Goal: Task Accomplishment & Management: Manage account settings

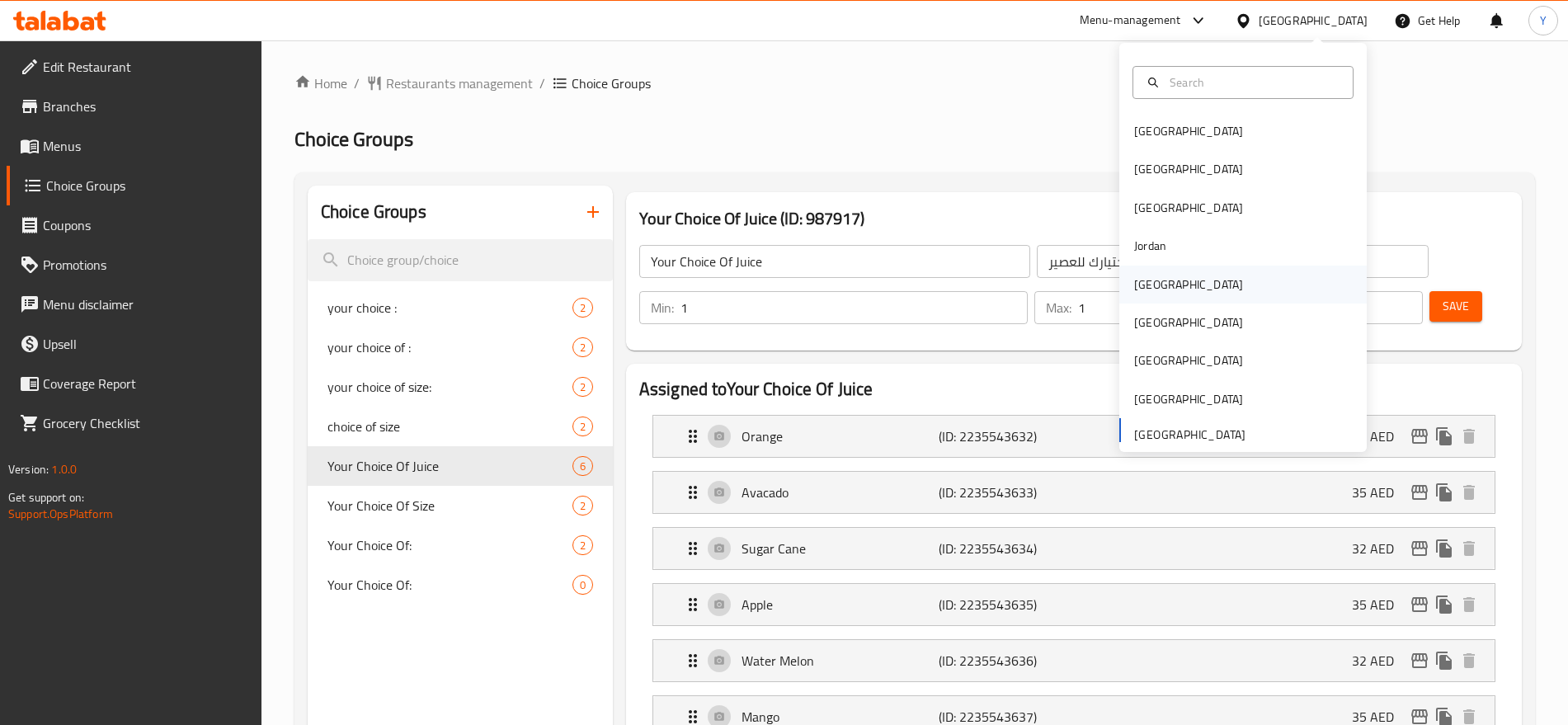
click at [1186, 287] on div "[GEOGRAPHIC_DATA]" at bounding box center [1242, 284] width 247 height 38
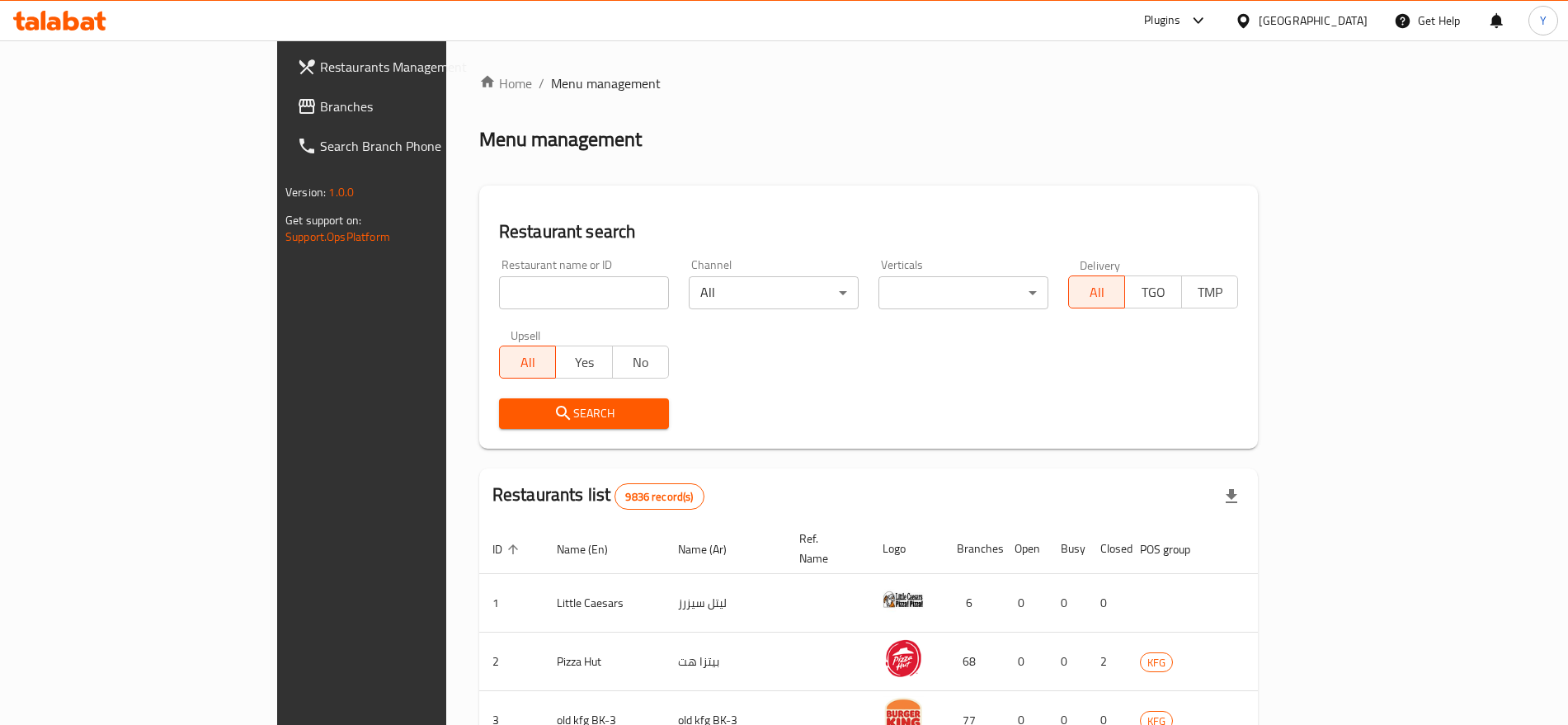
click at [320, 111] on span "Branches" at bounding box center [422, 106] width 205 height 20
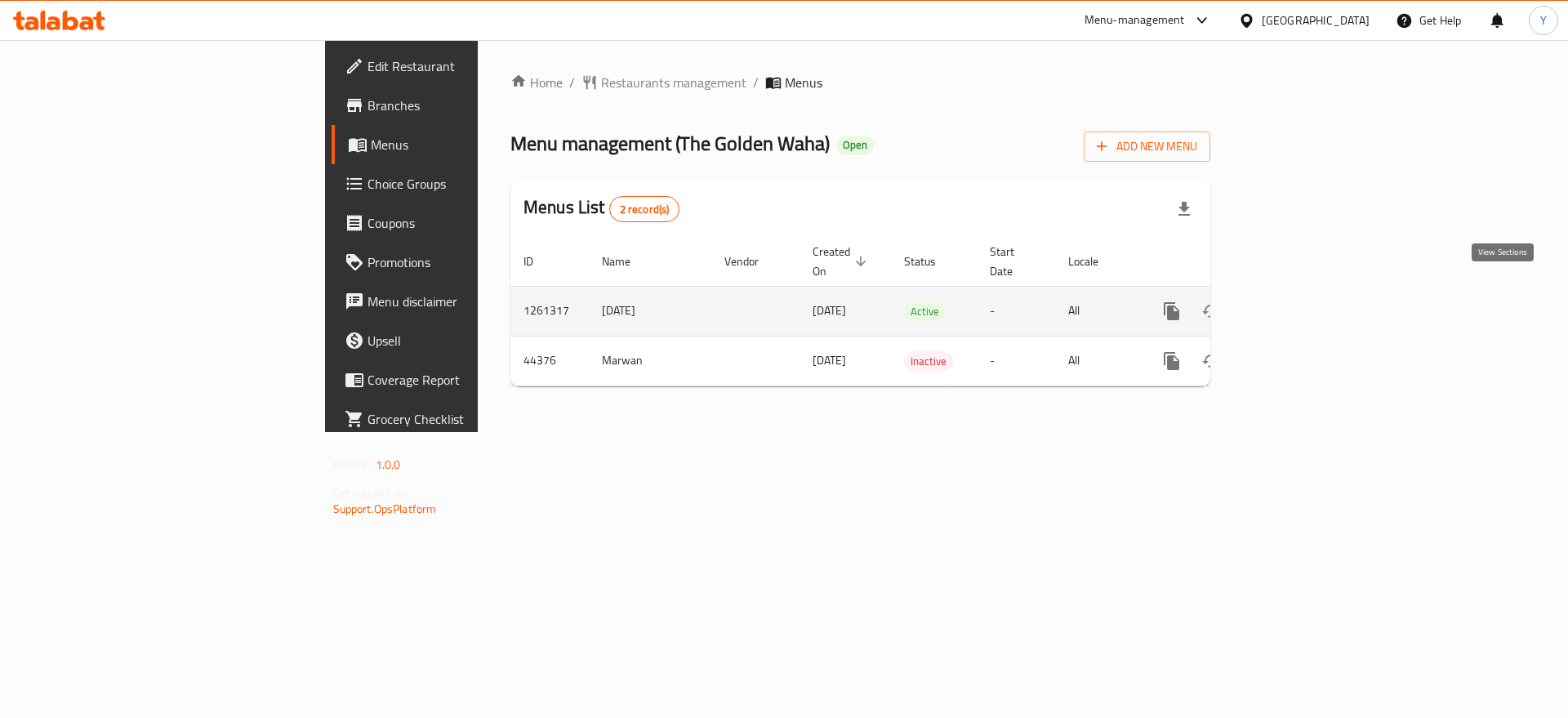
click at [1309, 308] on link "enhanced table" at bounding box center [1289, 311] width 39 height 39
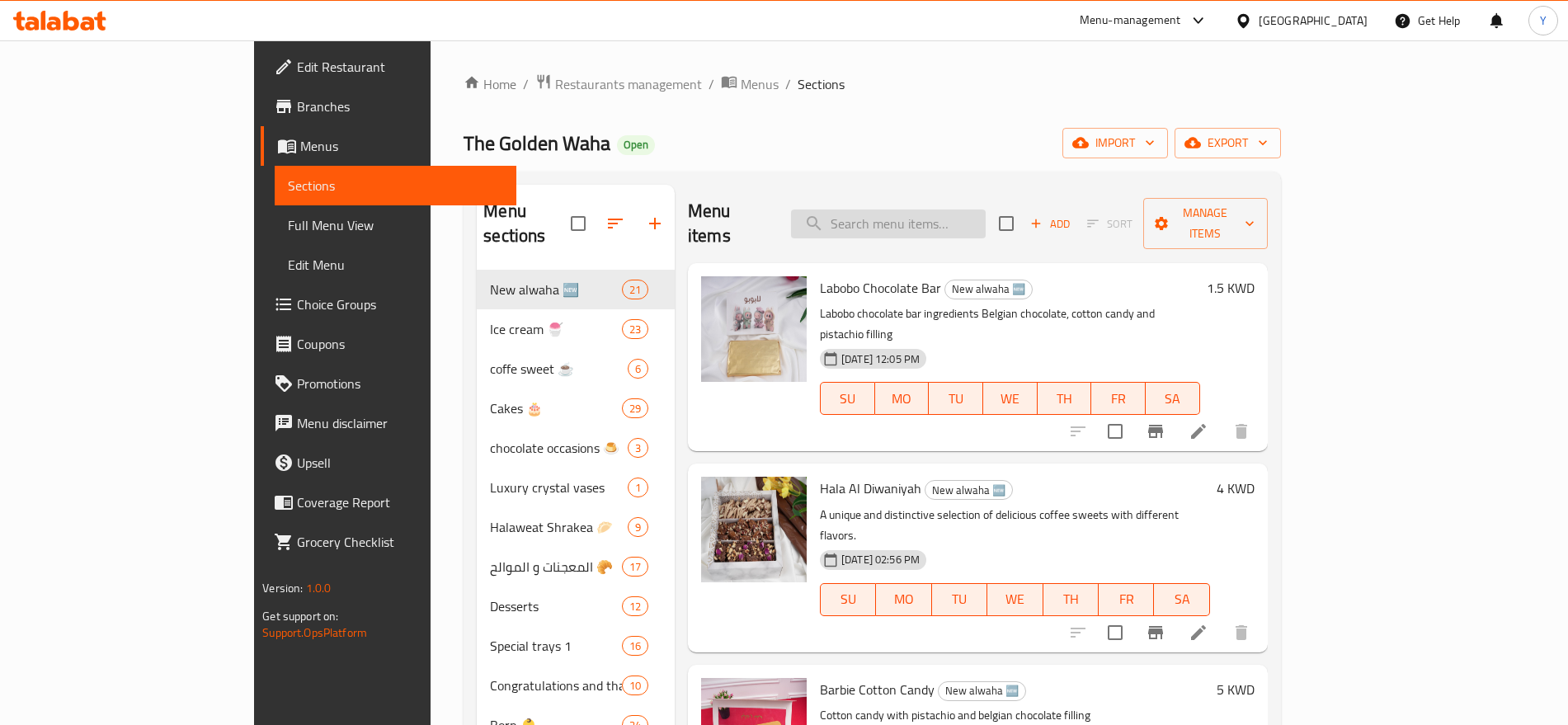
click at [927, 211] on input "search" at bounding box center [888, 224] width 195 height 29
paste input "Cake Oreo"
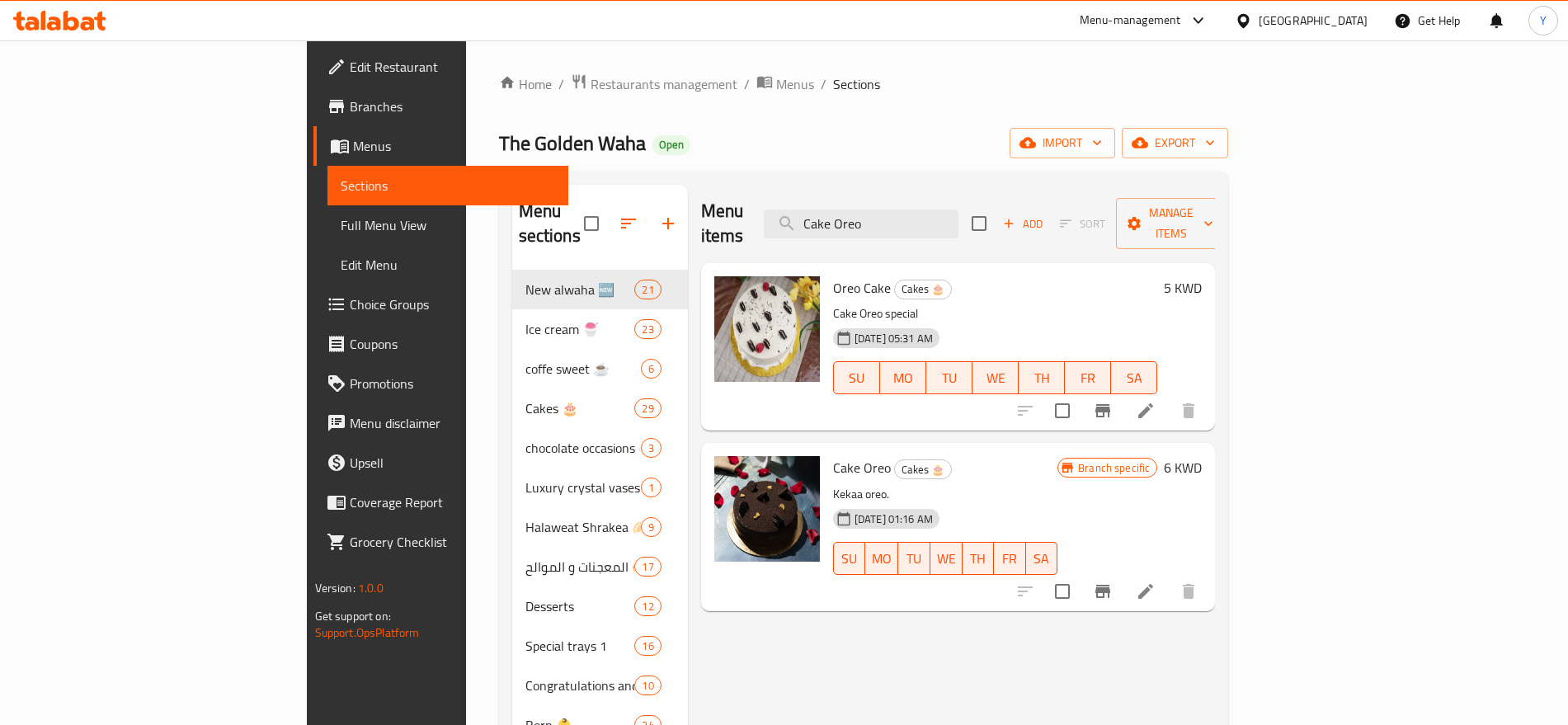
type input "Cake Oreo"
click at [1156, 582] on icon at bounding box center [1145, 591] width 20 height 20
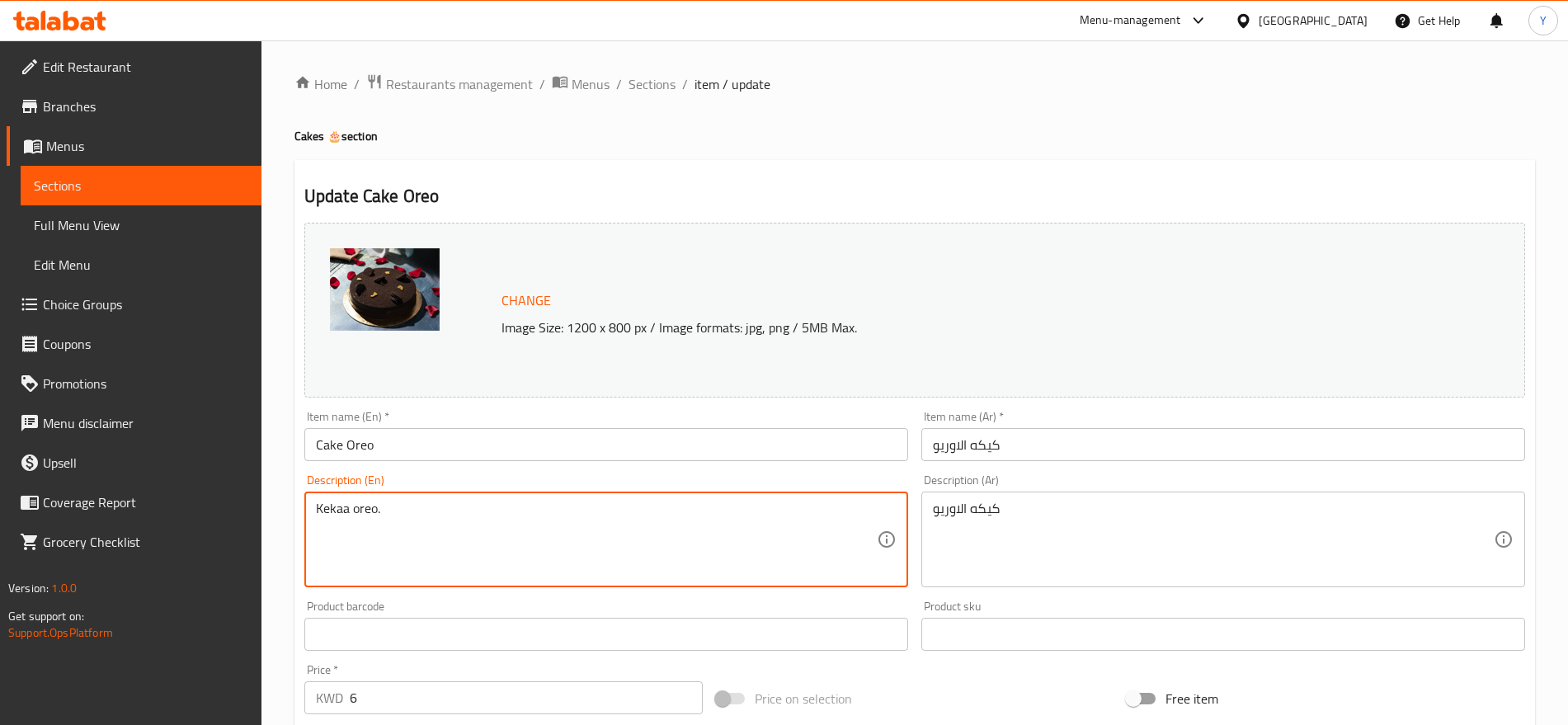
click at [461, 503] on textarea "Kekaa oreo." at bounding box center [597, 540] width 561 height 79
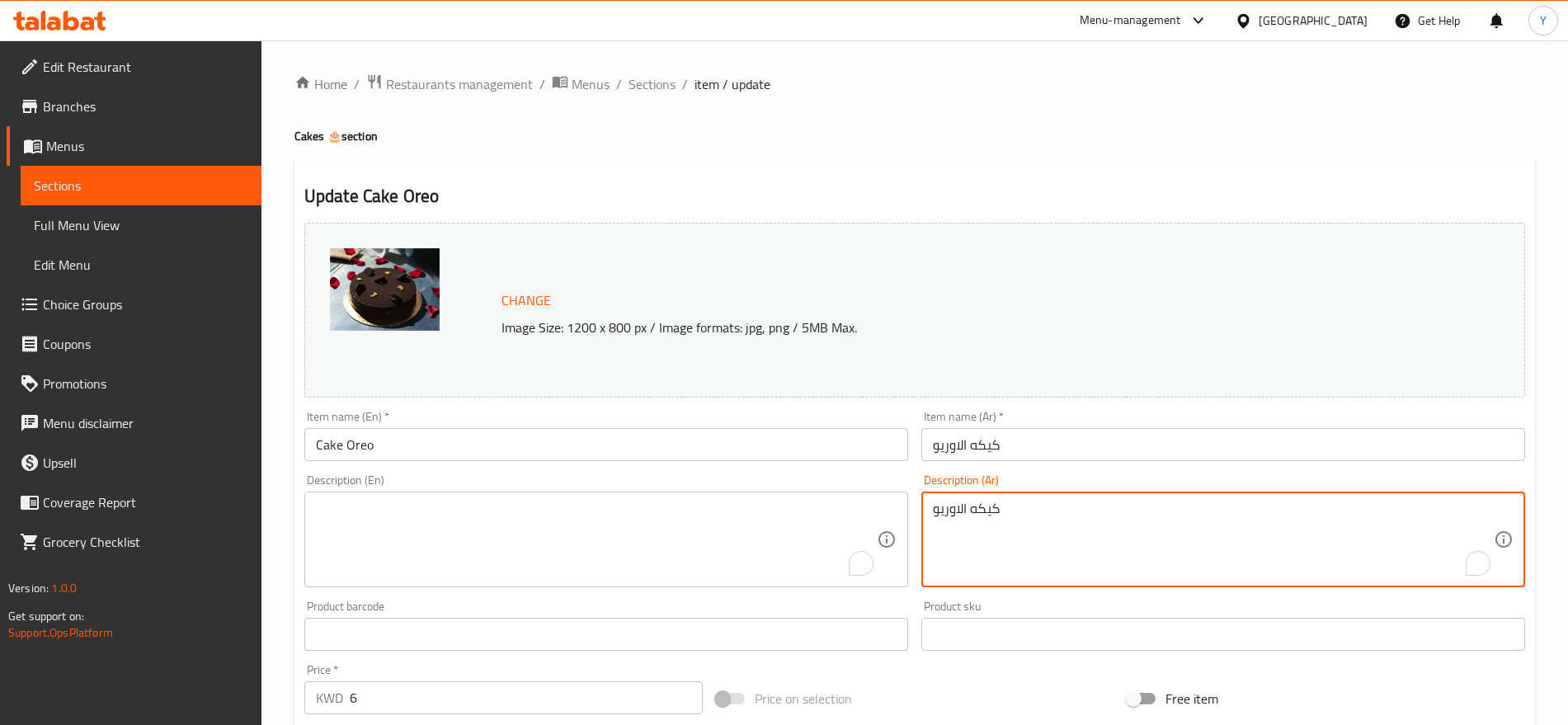
click at [953, 516] on textarea "كيكه الاوريو" at bounding box center [1213, 540] width 561 height 79
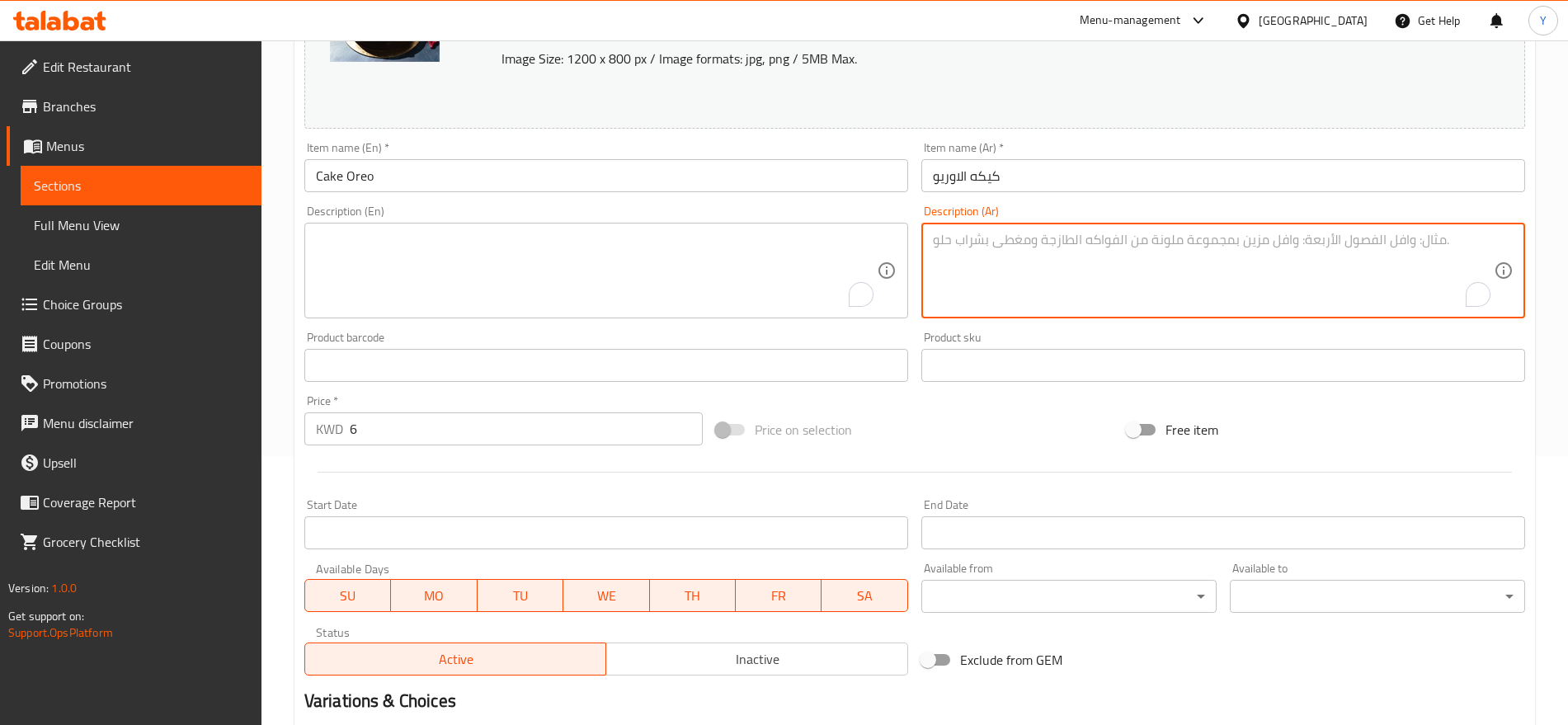
scroll to position [412, 0]
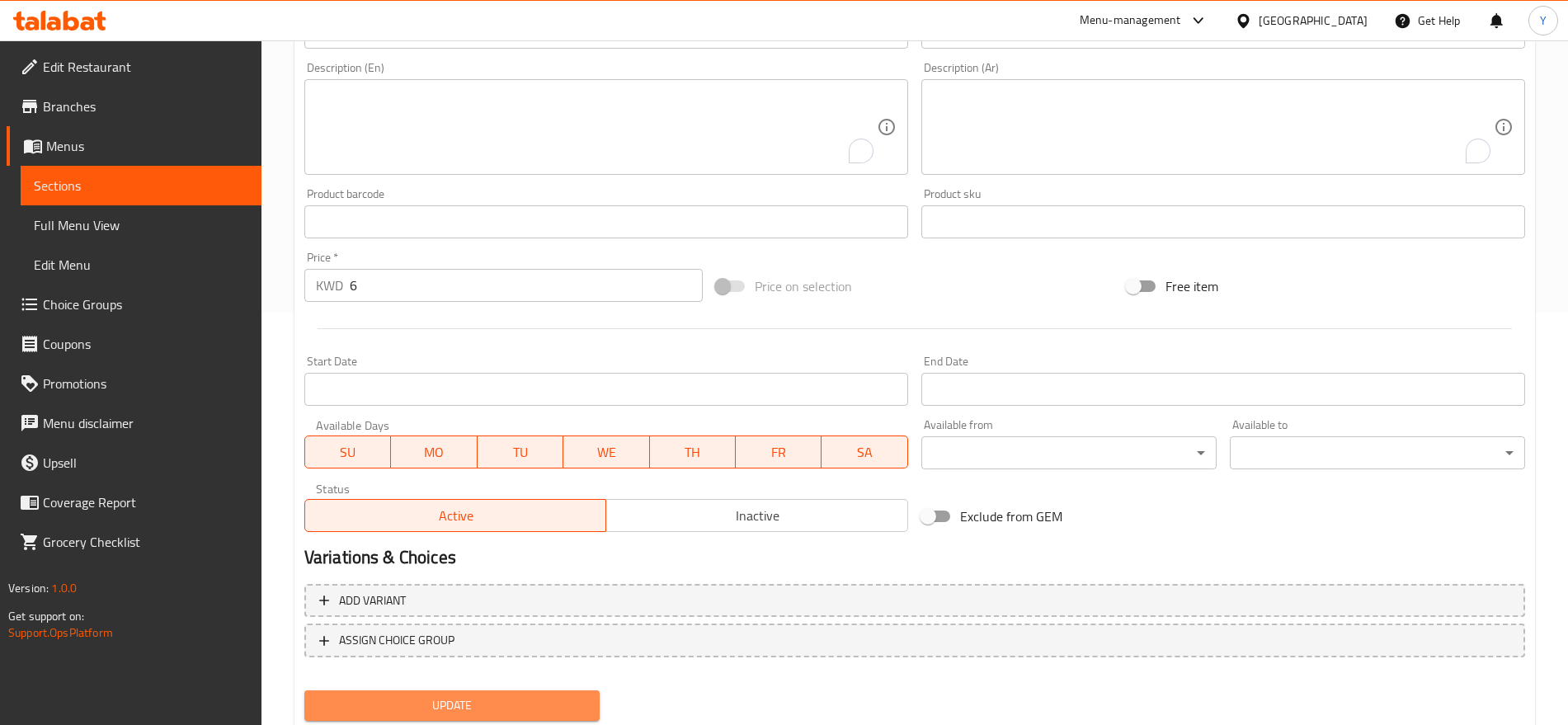
click at [445, 699] on span "Update" at bounding box center [452, 706] width 269 height 21
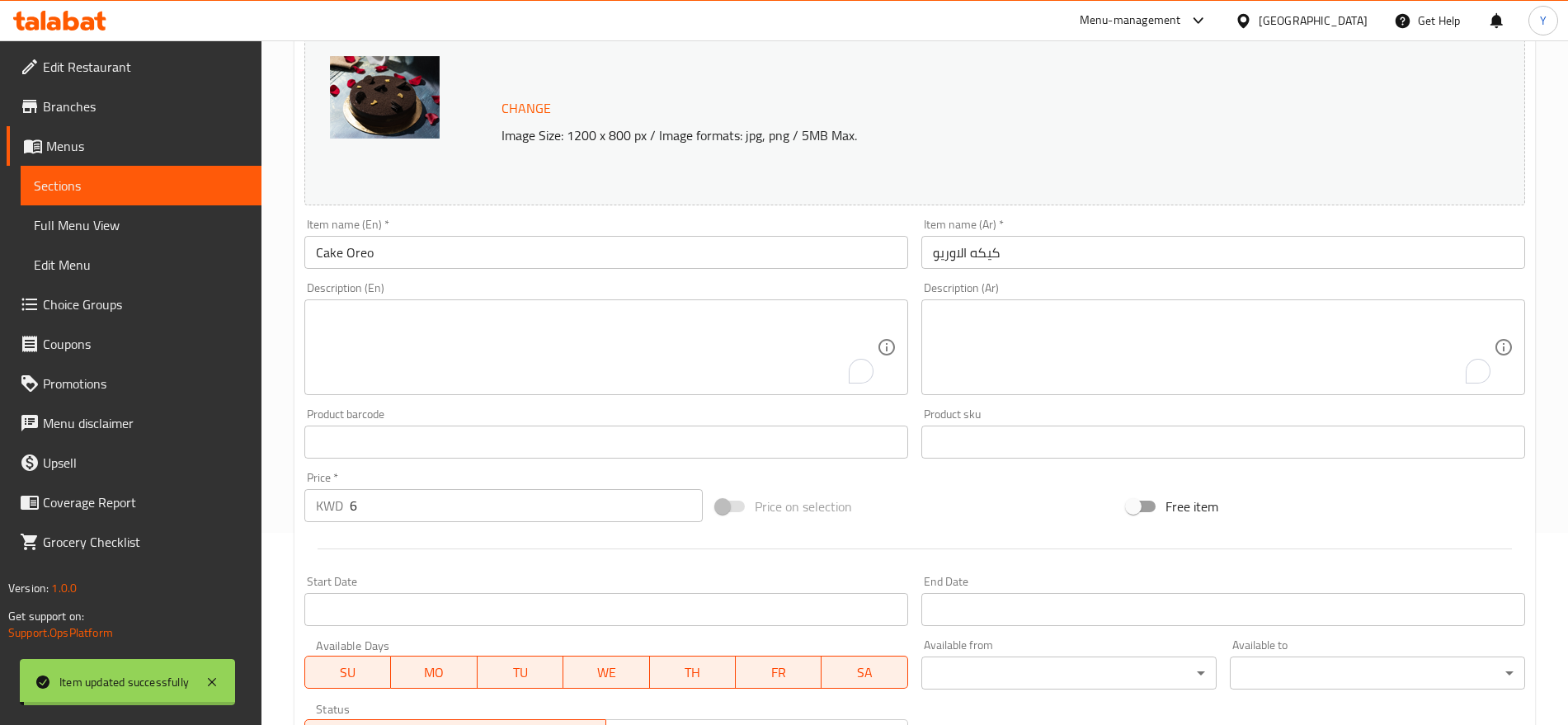
scroll to position [0, 0]
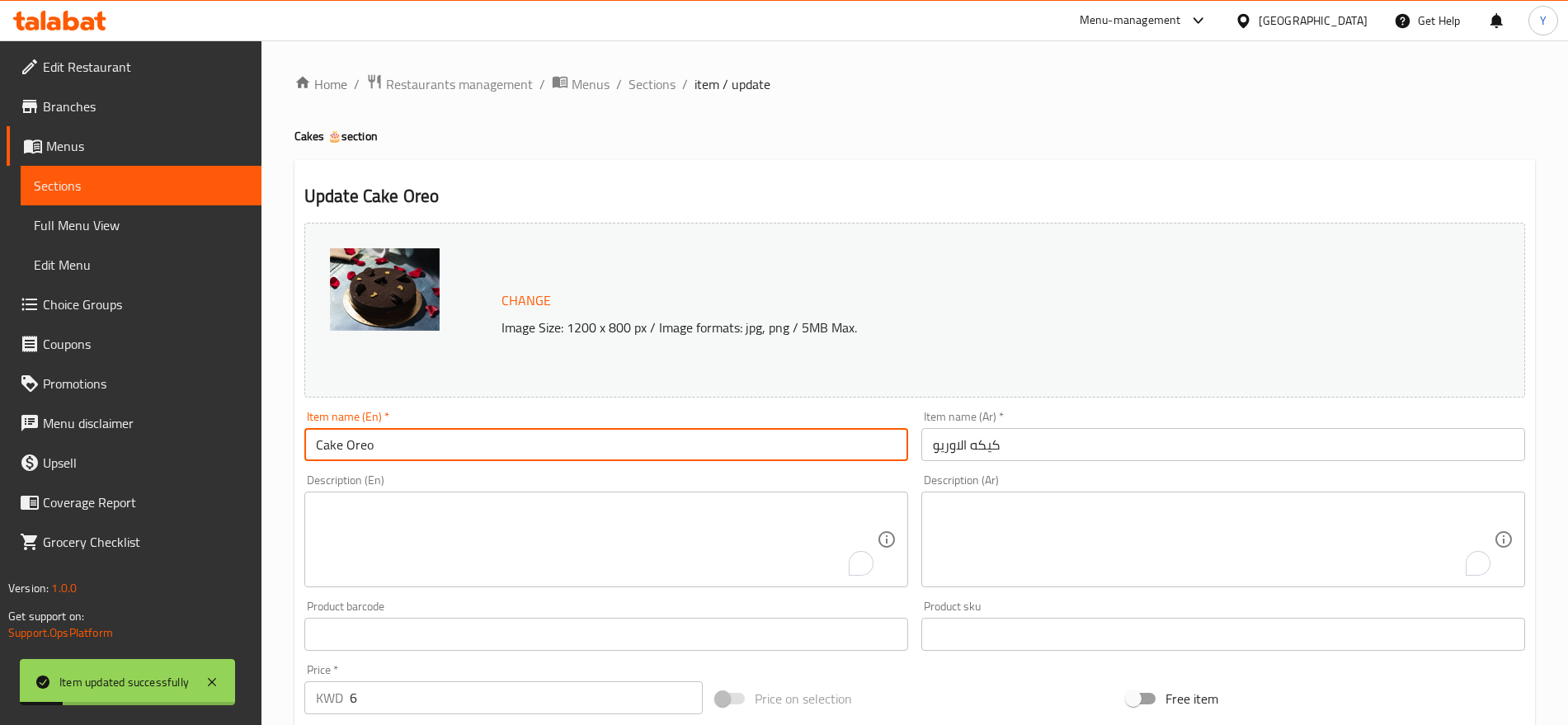
click at [396, 439] on input "Cake Oreo" at bounding box center [605, 445] width 604 height 33
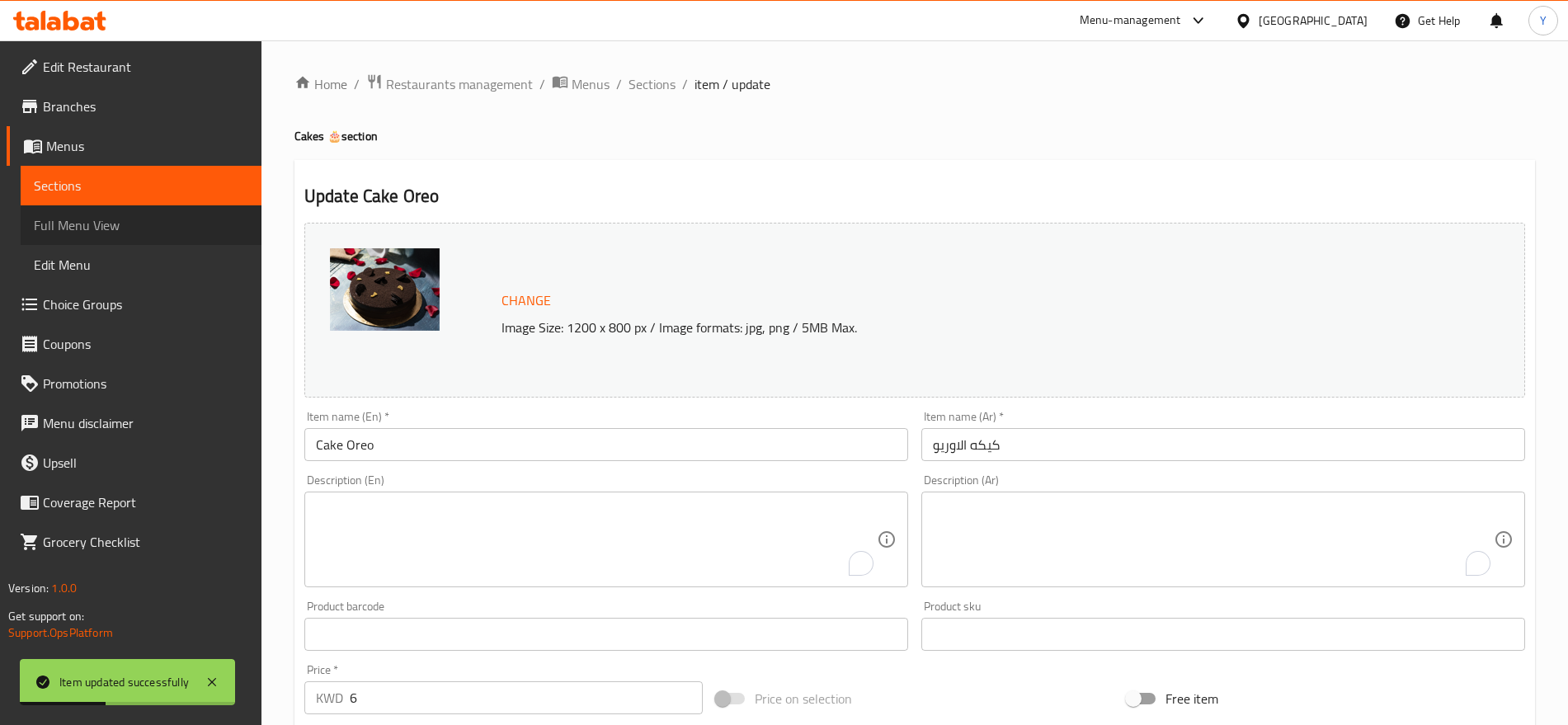
click at [123, 232] on span "Full Menu View" at bounding box center [141, 224] width 214 height 20
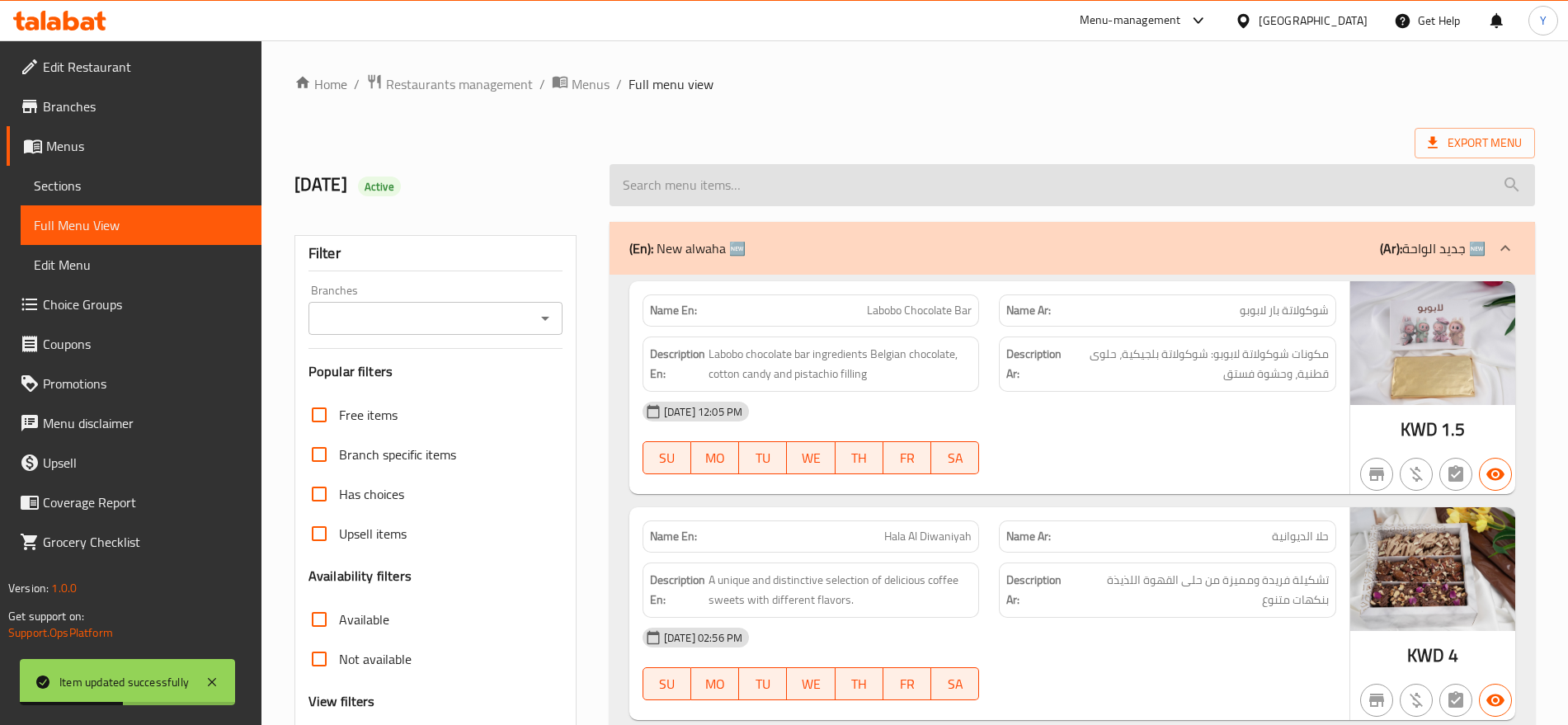
click at [750, 192] on input "search" at bounding box center [1072, 185] width 925 height 42
paste input "Cake Oreo"
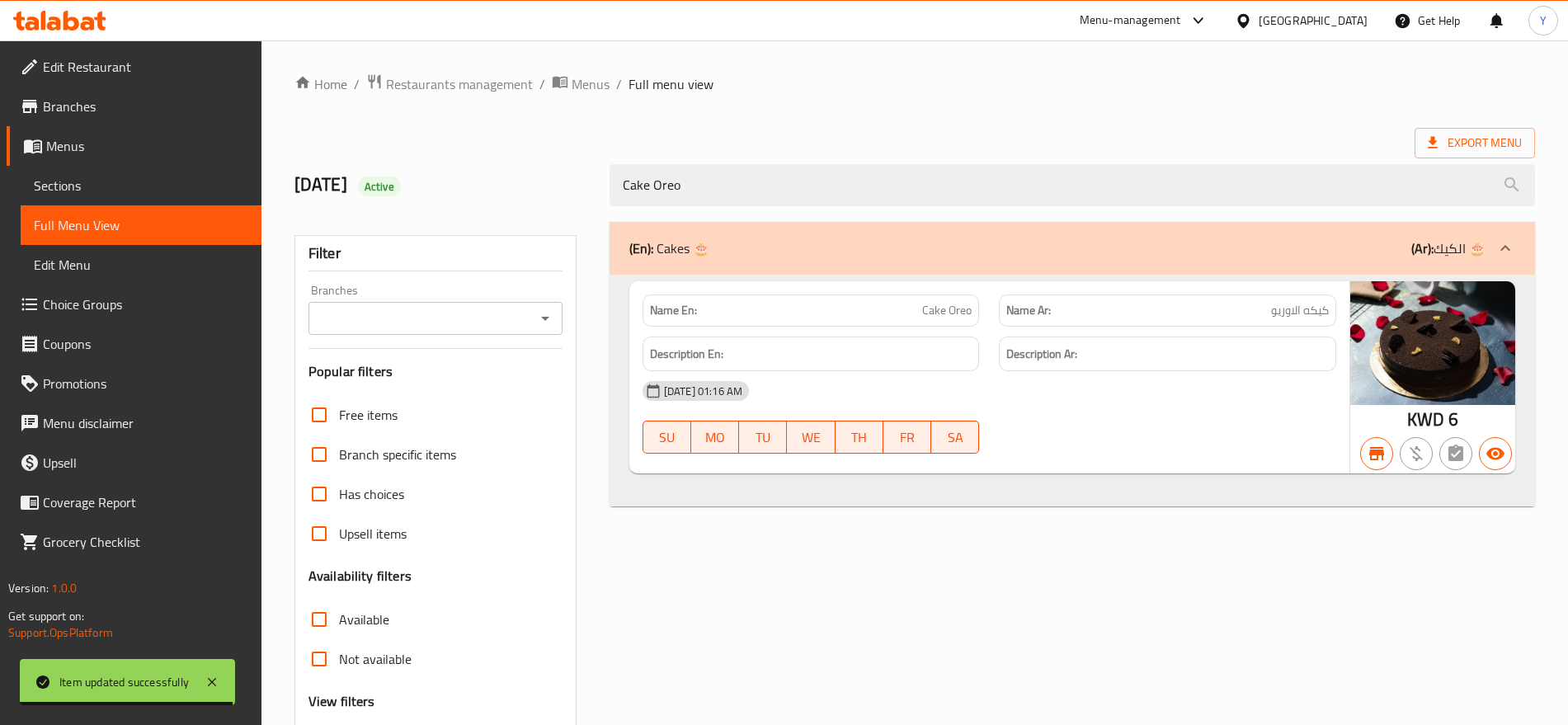
type input "Cake Oreo"
click at [1357, 24] on div "[GEOGRAPHIC_DATA]" at bounding box center [1313, 20] width 109 height 18
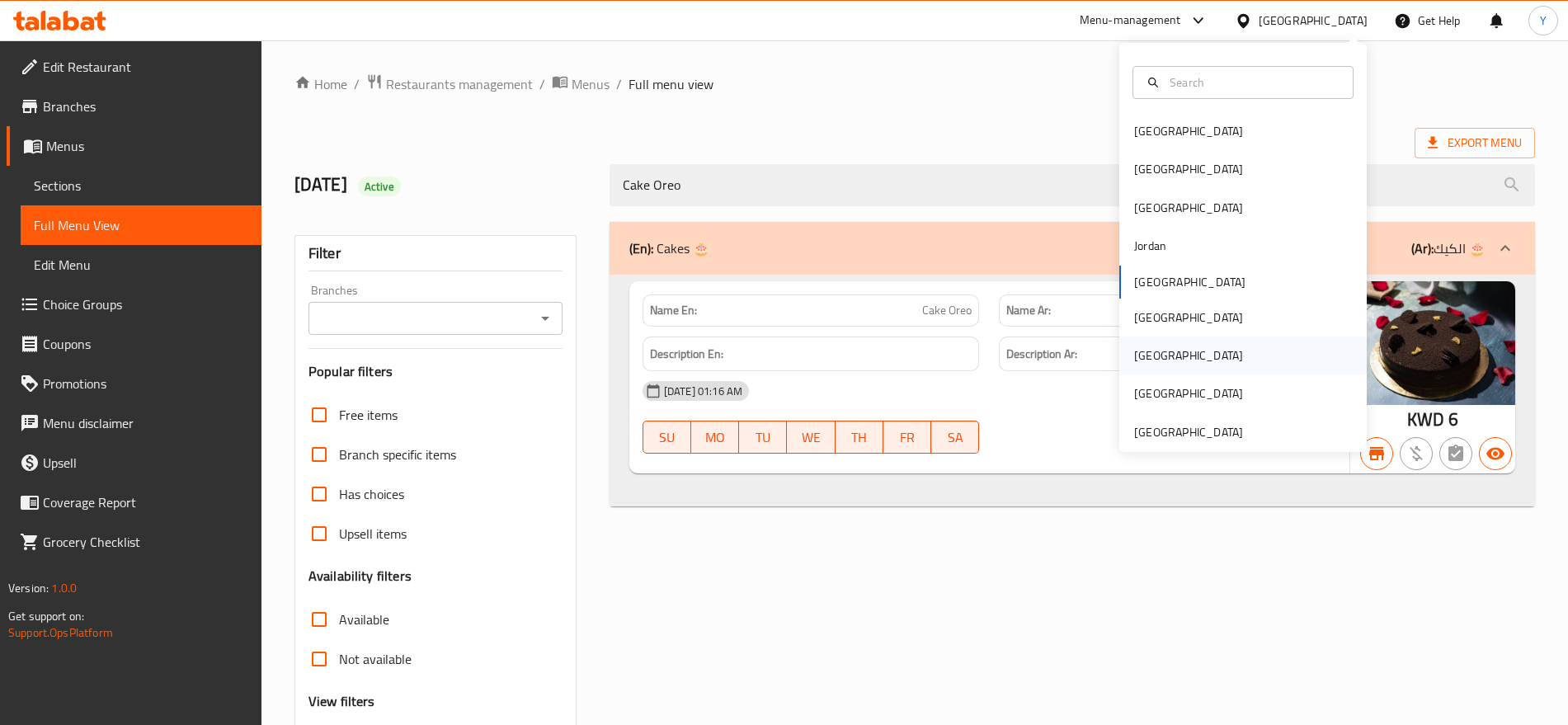
click at [1169, 353] on div "[GEOGRAPHIC_DATA]" at bounding box center [1242, 355] width 247 height 38
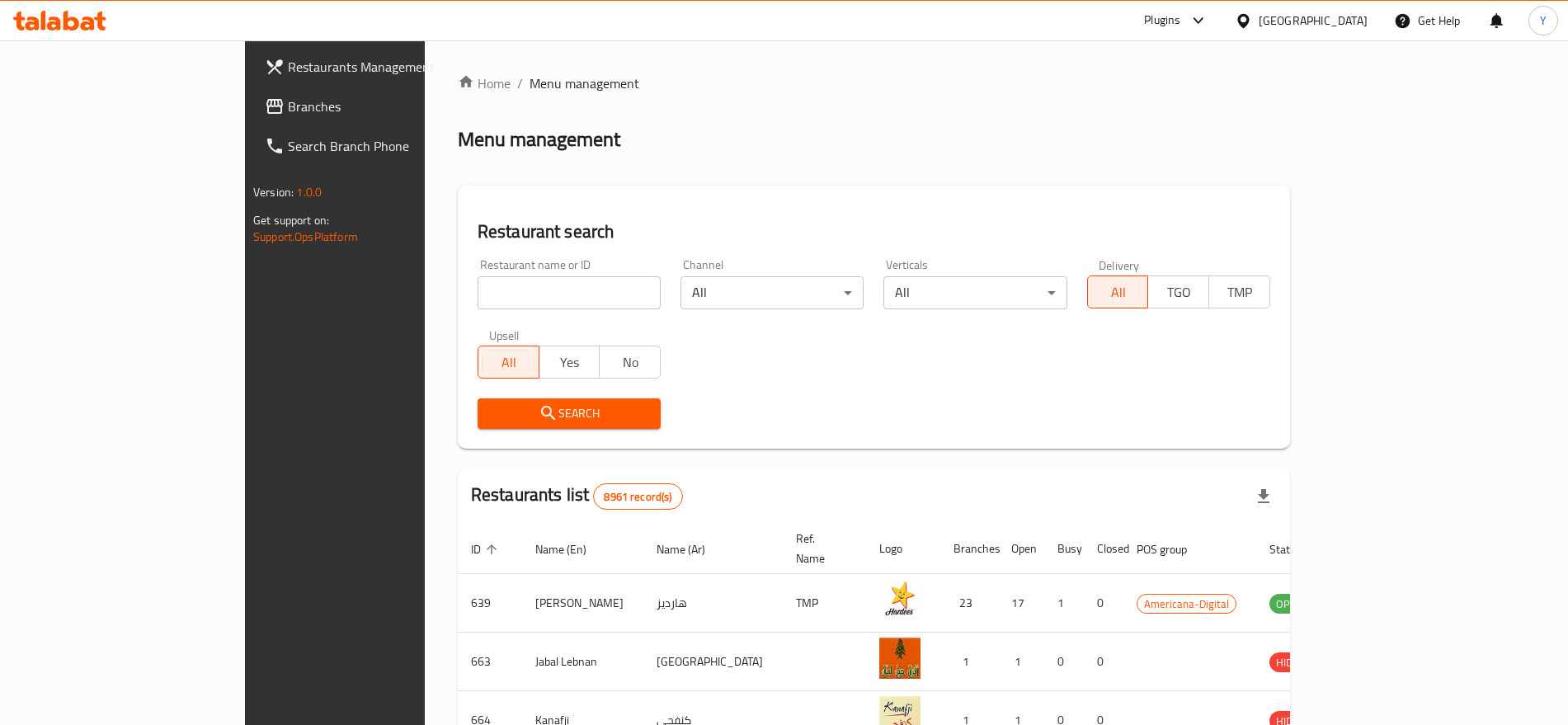
click at [287, 107] on span "Branches" at bounding box center [390, 106] width 205 height 20
